Goal: Ask a question

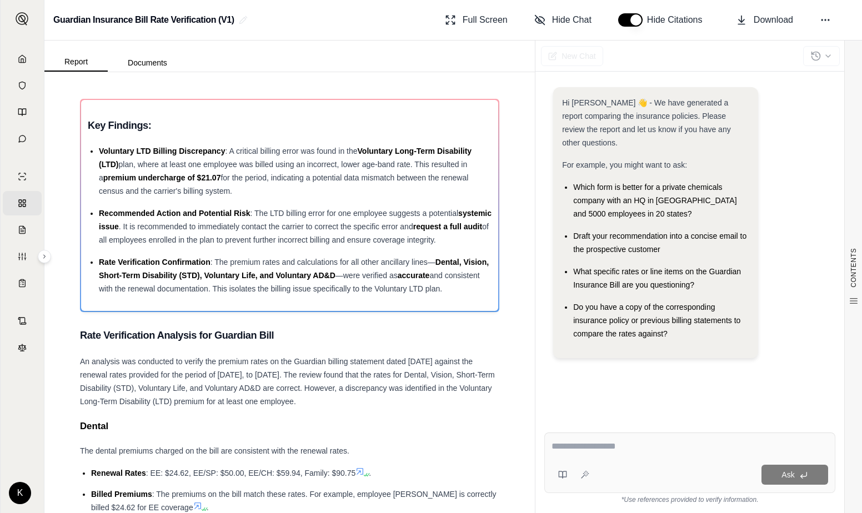
click at [59, 86] on div "CONTENTS Table of Contents Key Findings: Rate Verification Analysis Fo... **Den…" at bounding box center [289, 292] width 490 height 441
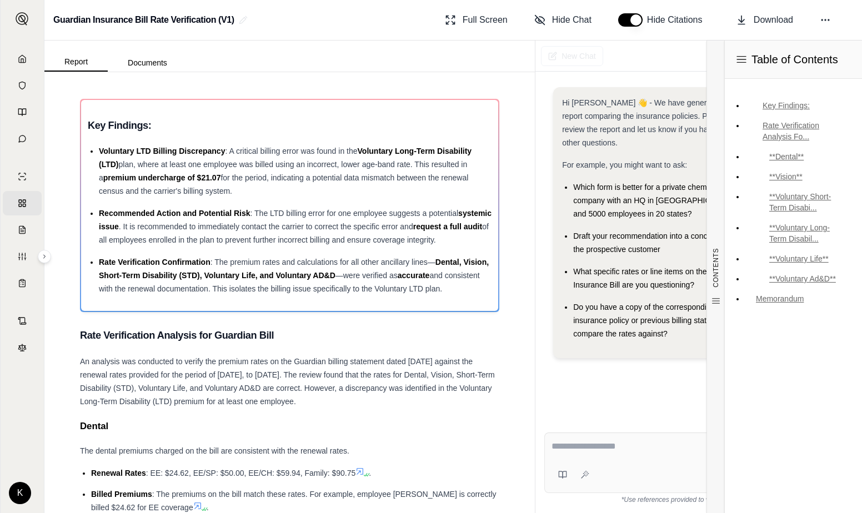
click at [806, 398] on div "Table of Contents Key Findings: Rate Verification Analysis Fo... **Dental** **V…" at bounding box center [793, 277] width 138 height 472
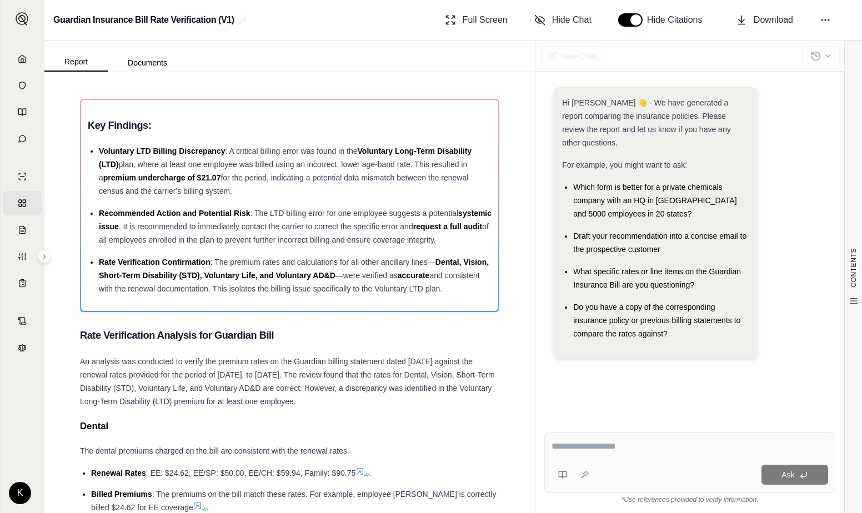
click at [657, 428] on div "Ask *Use references provided to verify information." at bounding box center [689, 468] width 309 height 89
click at [670, 456] on div at bounding box center [689, 448] width 276 height 17
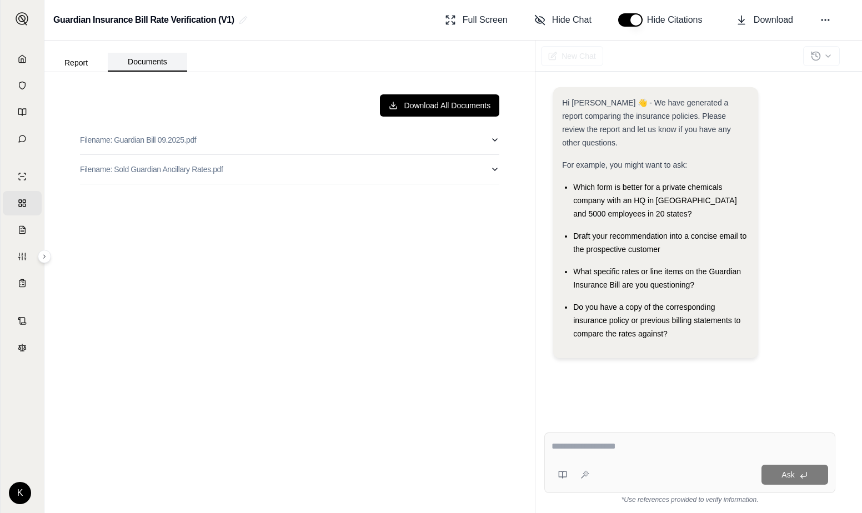
click at [122, 58] on button "Documents" at bounding box center [147, 62] width 79 height 19
click at [93, 64] on button "Report" at bounding box center [75, 63] width 63 height 18
click at [88, 64] on button "Report" at bounding box center [75, 63] width 63 height 18
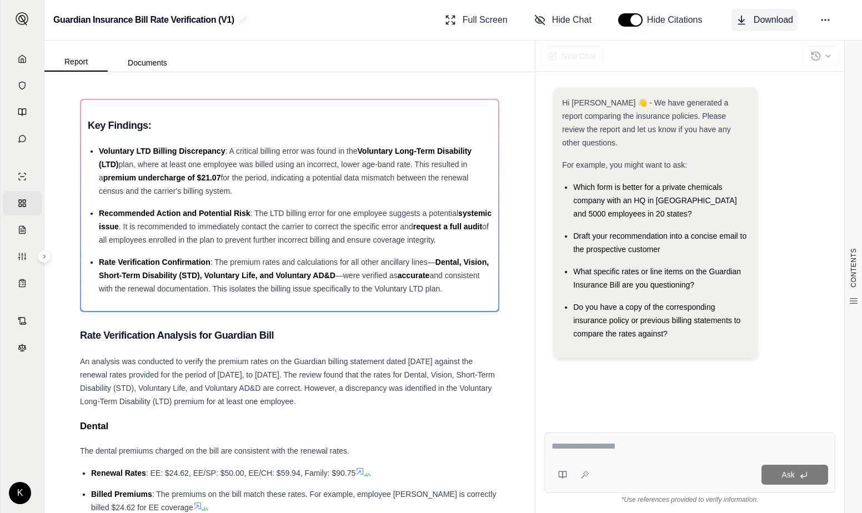
click at [770, 19] on span "Download" at bounding box center [772, 19] width 39 height 13
click at [14, 138] on link "Chats" at bounding box center [22, 139] width 39 height 24
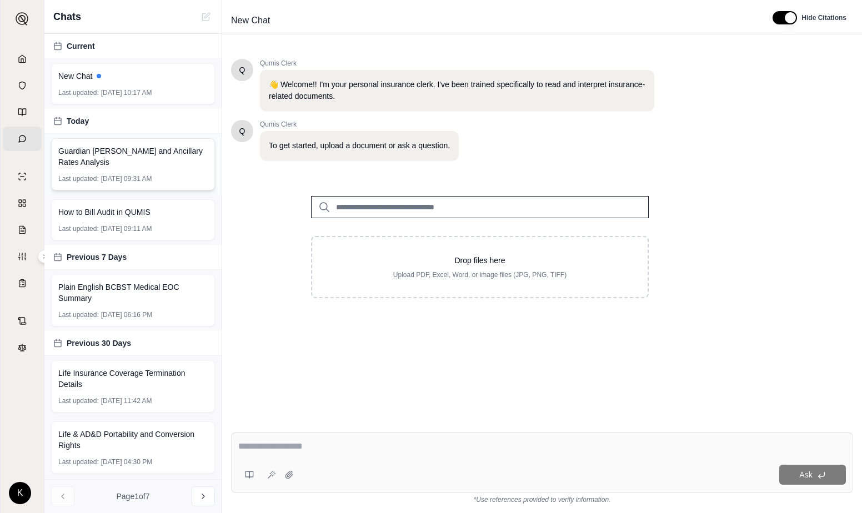
click at [172, 162] on span "Guardian [PERSON_NAME] and Ancillary Rates Analysis" at bounding box center [132, 156] width 149 height 22
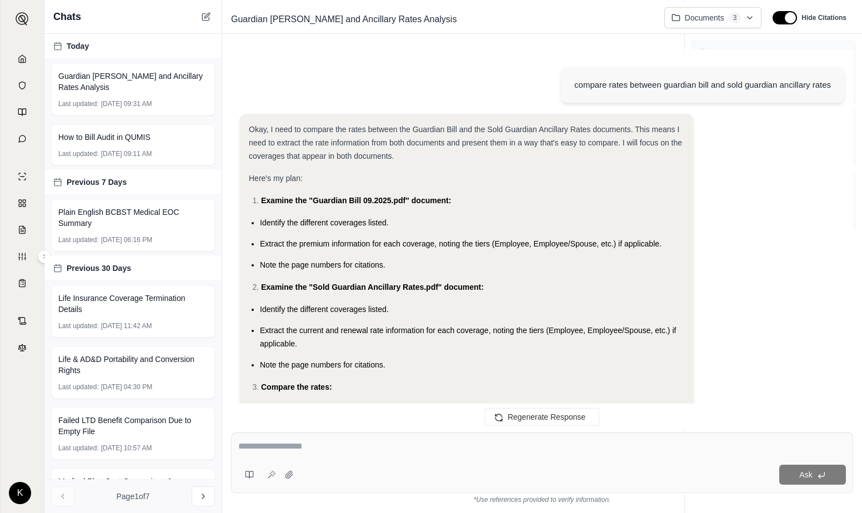
click at [285, 440] on textarea at bounding box center [541, 446] width 607 height 13
type textarea "**********"
click at [752, 20] on html "Home Vault Prompts Chats Single Policy Comparisons Claims Custom Report Coverag…" at bounding box center [431, 256] width 862 height 513
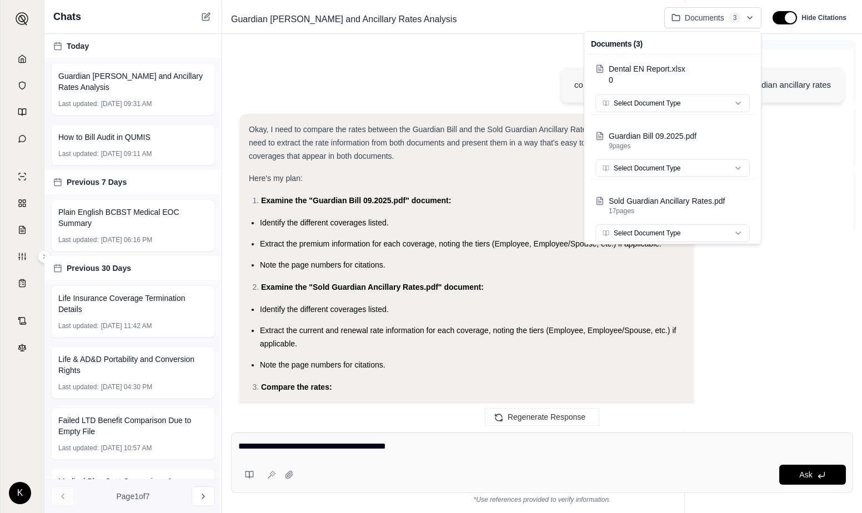
click at [819, 257] on html "Home Vault Prompts Chats Single Policy Comparisons Claims Custom Report Coverag…" at bounding box center [431, 256] width 862 height 513
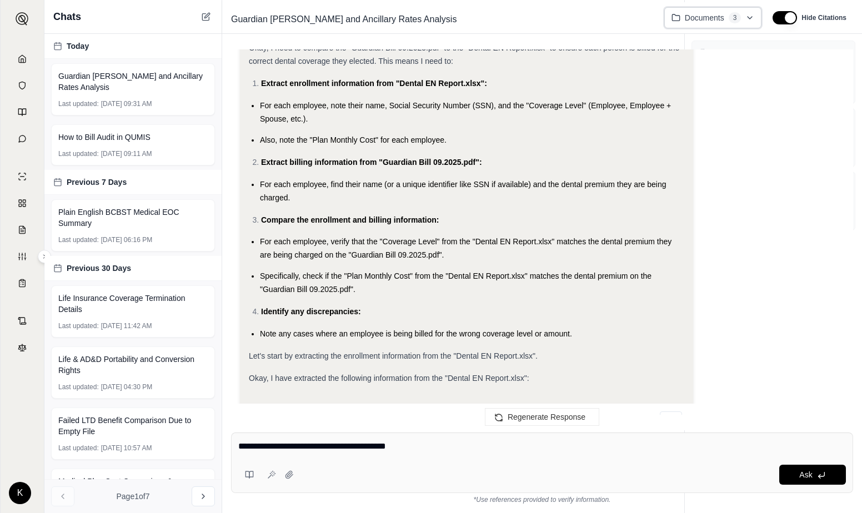
scroll to position [4275, 0]
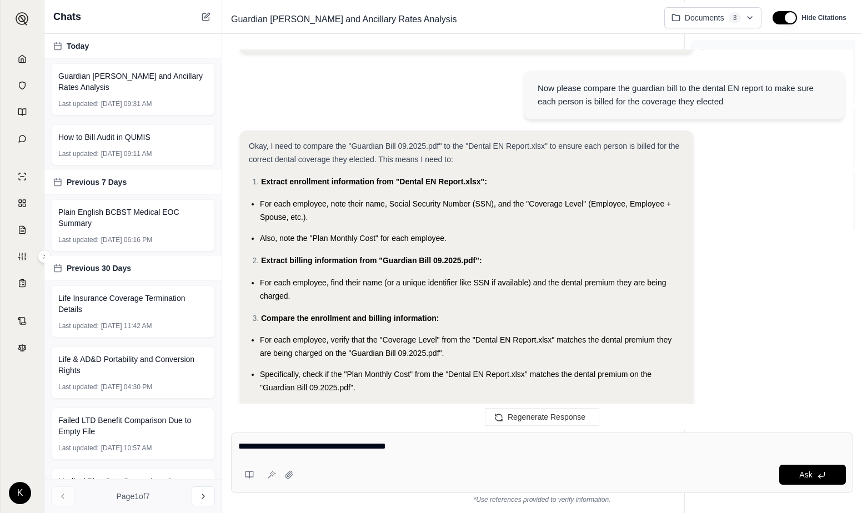
drag, startPoint x: 421, startPoint y: 452, endPoint x: 219, endPoint y: 459, distance: 202.2
click at [219, 459] on div "Chats [DATE] Guardian [PERSON_NAME] and Ancillary Rates Analysis Last updated: …" at bounding box center [452, 256] width 817 height 513
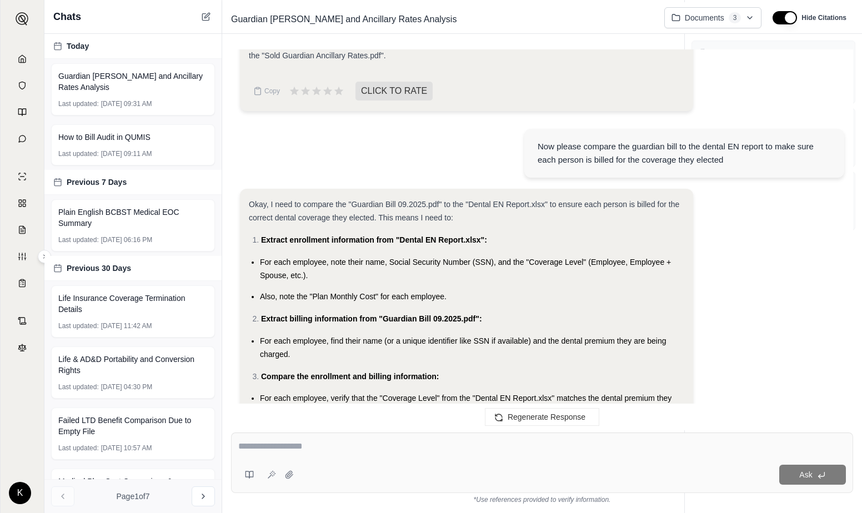
scroll to position [4219, 0]
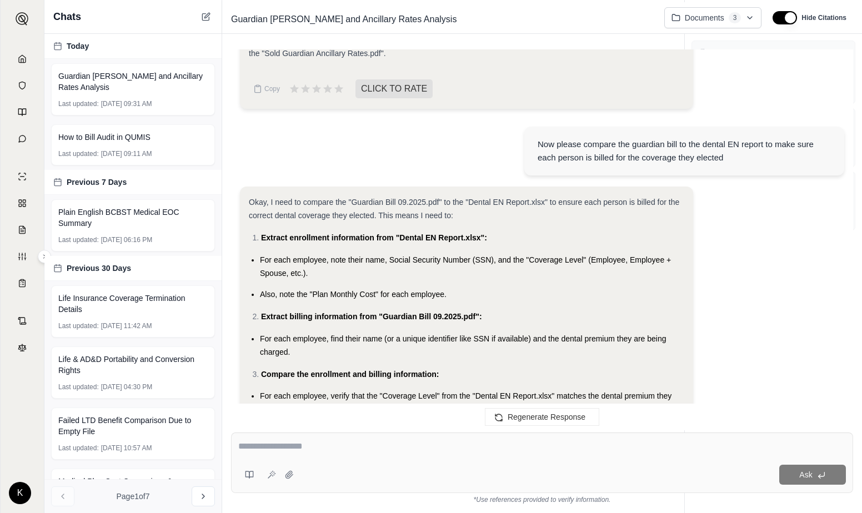
click at [390, 461] on div "Ask" at bounding box center [542, 463] width 622 height 61
type textarea "**********"
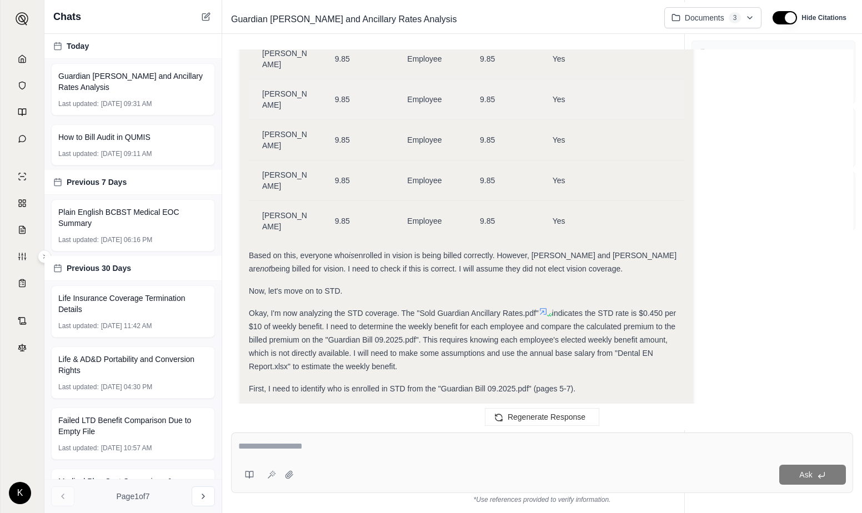
scroll to position [9934, 0]
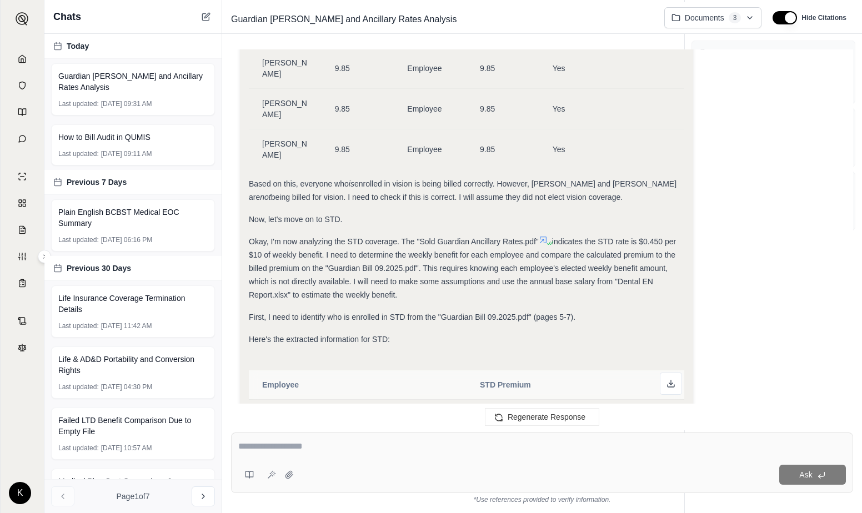
click at [393, 452] on textarea at bounding box center [541, 446] width 607 height 13
type textarea "*"
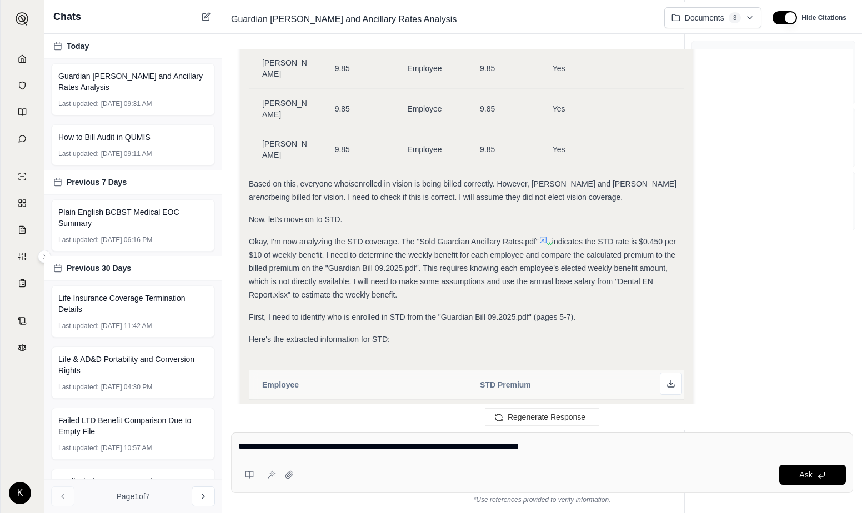
type textarea "**********"
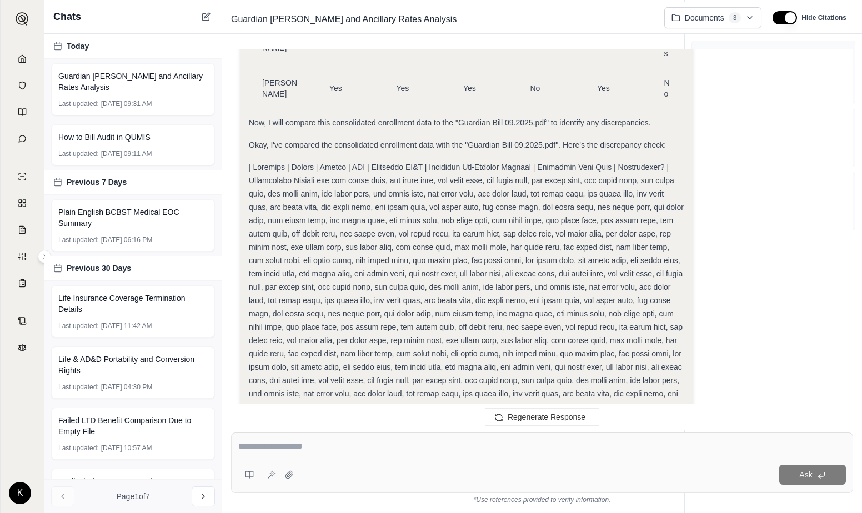
scroll to position [18929, 0]
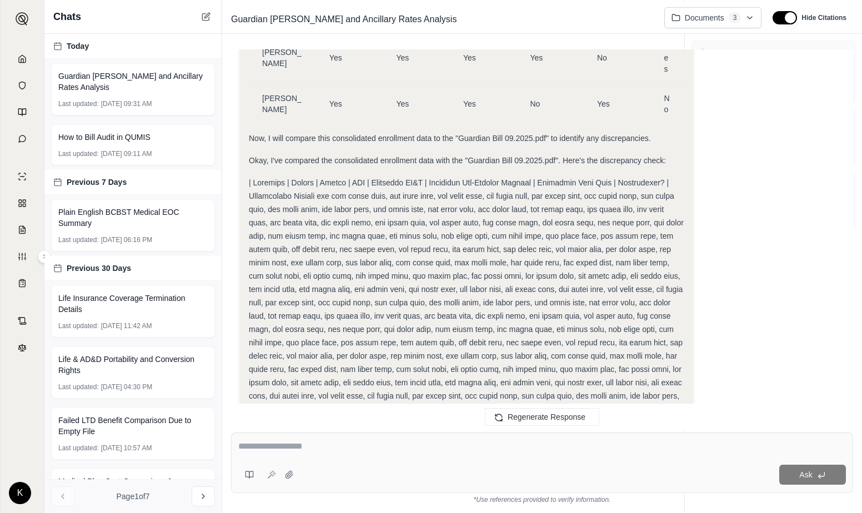
click at [732, 322] on div "Okay, I need to determine if everyone's elections on the EN reports match the e…" at bounding box center [542, 229] width 604 height 3499
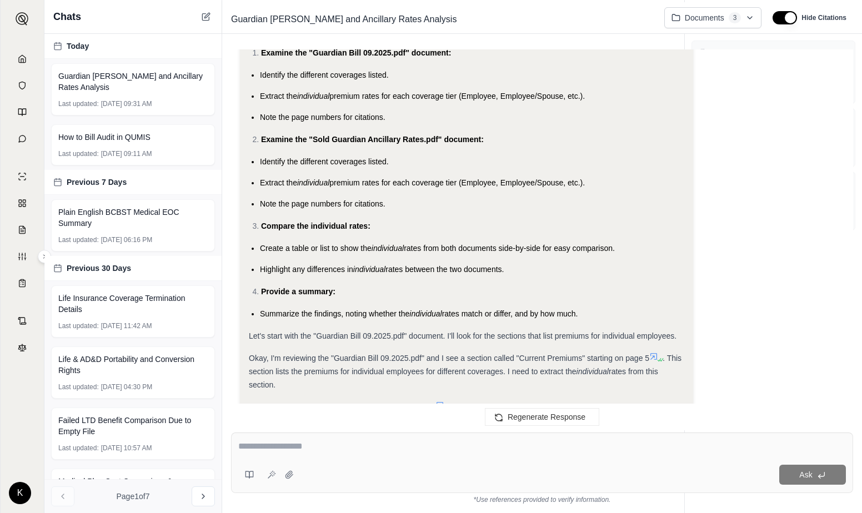
scroll to position [3165, 0]
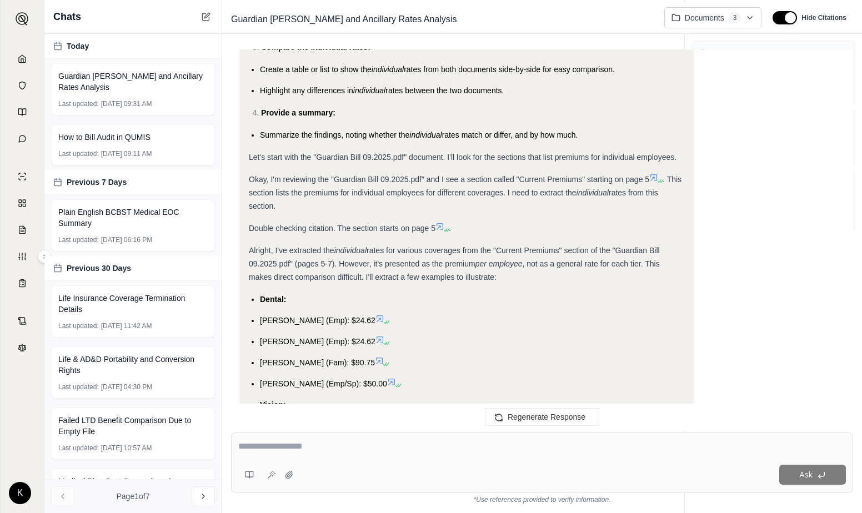
drag, startPoint x: 828, startPoint y: 147, endPoint x: 826, endPoint y: 161, distance: 14.1
click at [830, 152] on div "Okay, I understand. I need to compare the individual rates between the "Guardia…" at bounding box center [542, 479] width 604 height 1385
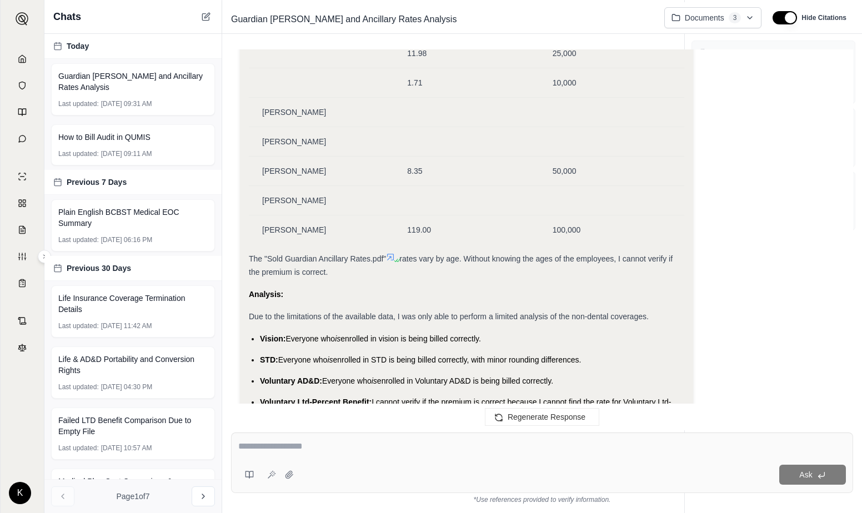
scroll to position [16712, 0]
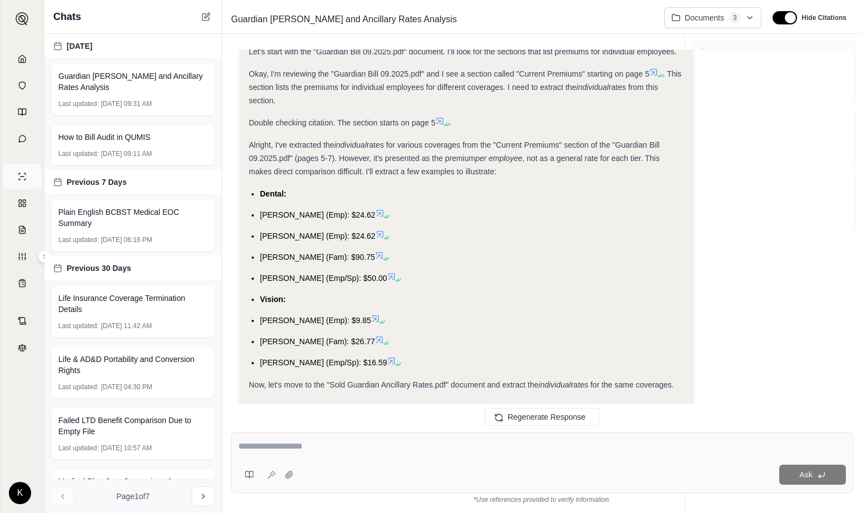
scroll to position [3110, 0]
